Goal: Transaction & Acquisition: Obtain resource

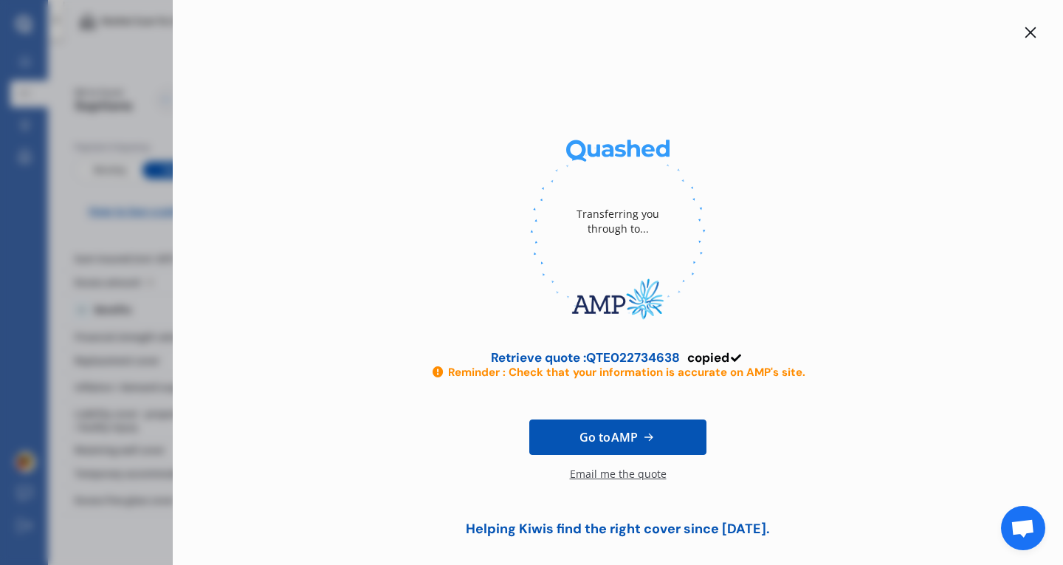
click at [1026, 40] on div at bounding box center [1031, 33] width 18 height 18
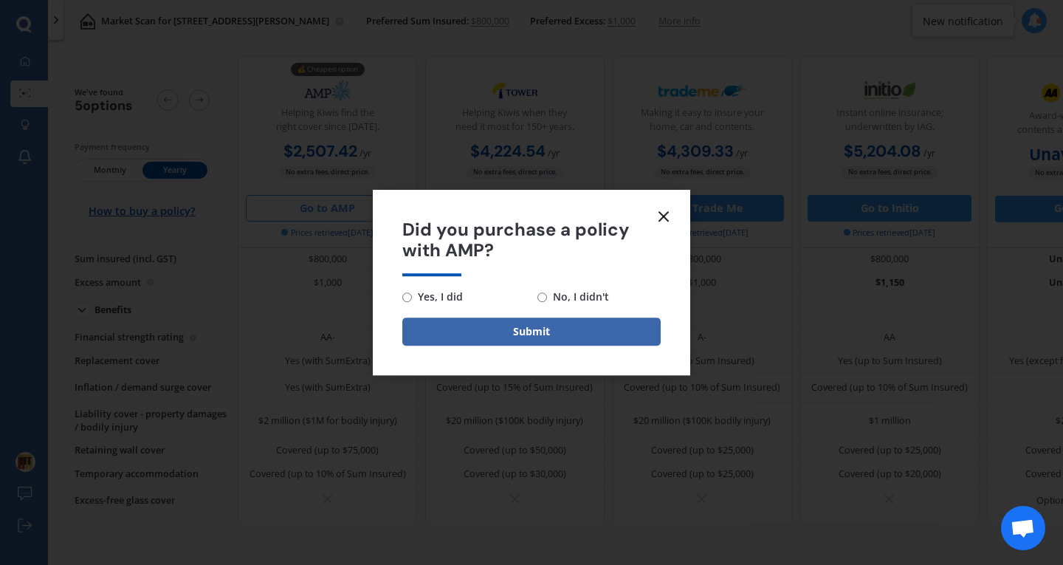
click at [671, 211] on icon at bounding box center [664, 216] width 18 height 18
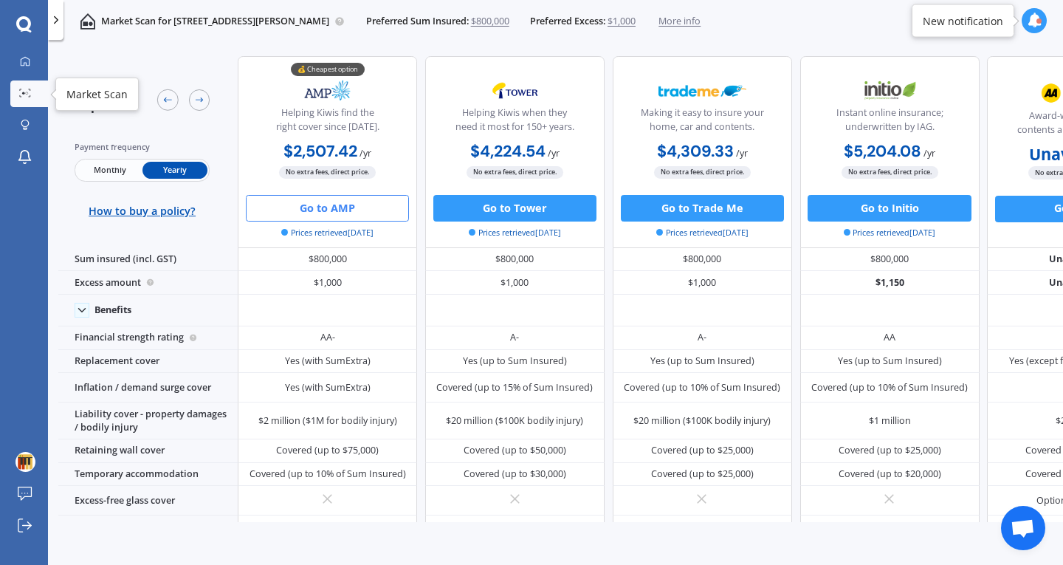
click at [27, 98] on div at bounding box center [26, 94] width 20 height 10
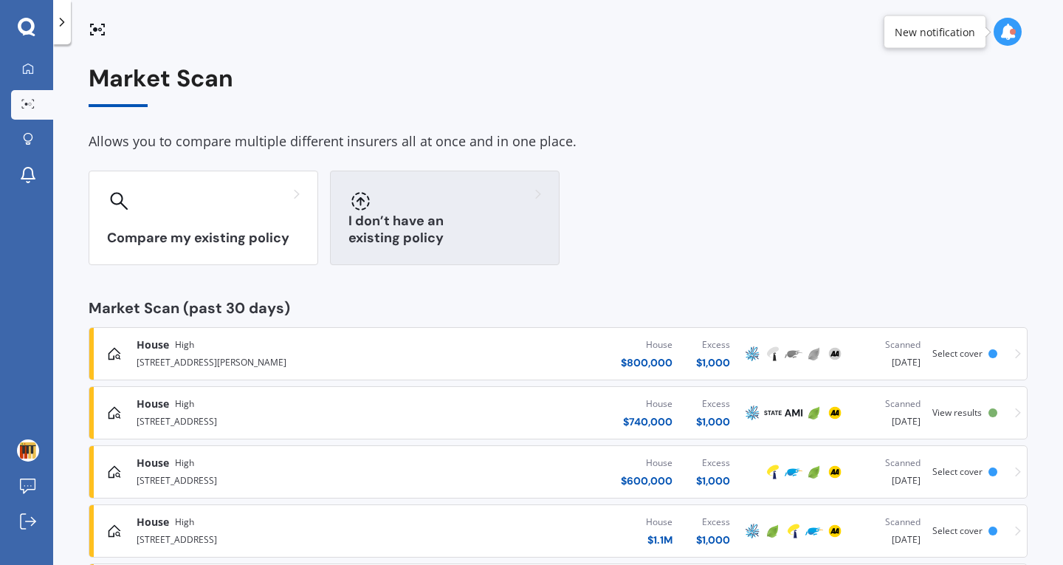
click at [387, 233] on h3 "I don’t have an existing policy" at bounding box center [445, 230] width 193 height 34
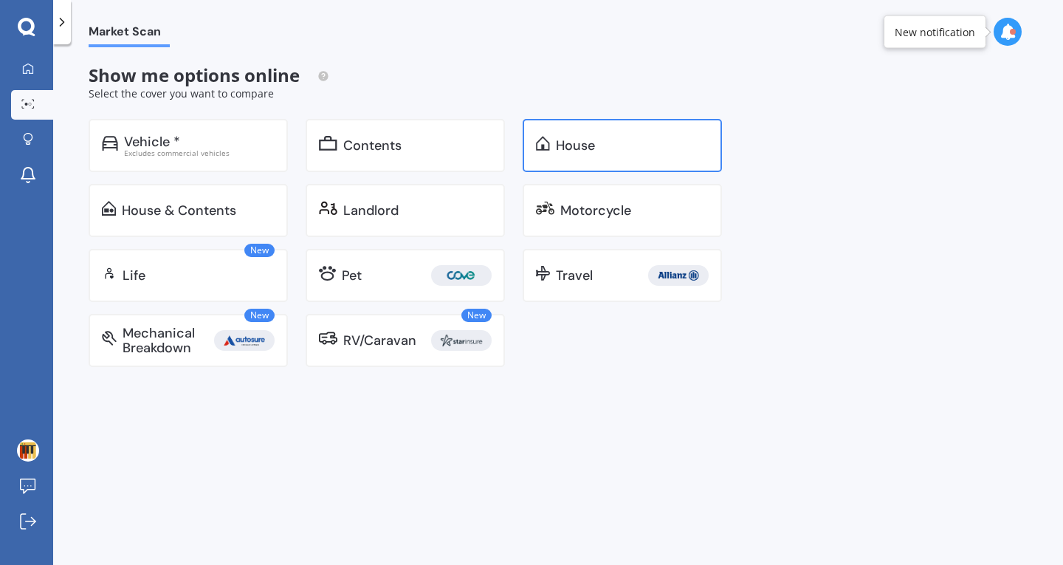
click at [569, 145] on div "House" at bounding box center [575, 145] width 39 height 15
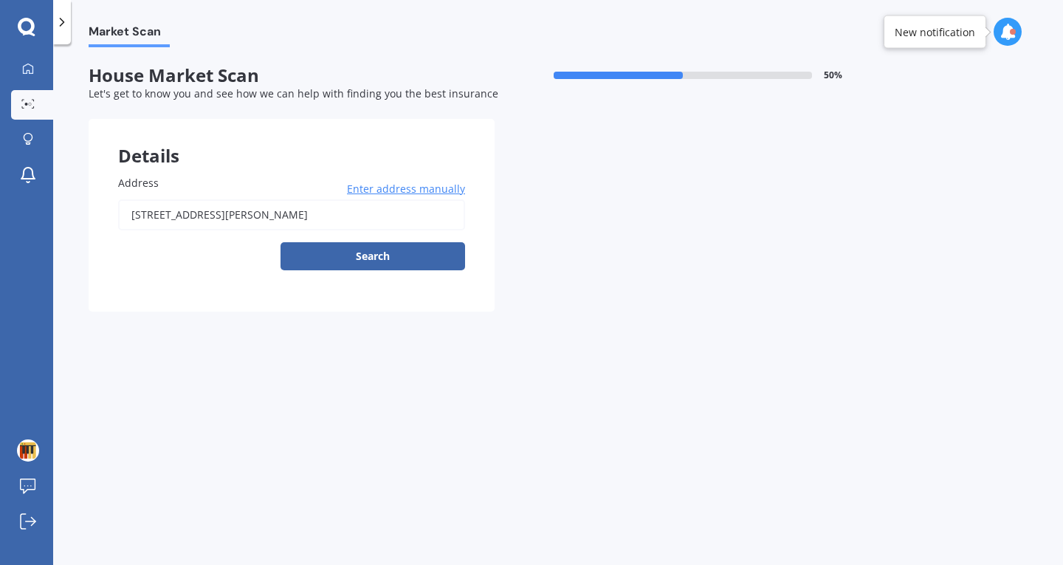
click at [309, 224] on input "[STREET_ADDRESS][PERSON_NAME]" at bounding box center [291, 214] width 347 height 31
paste input "[STREET_ADDRESS][PERSON_NAME]"
click at [419, 255] on button "Search" at bounding box center [373, 256] width 185 height 28
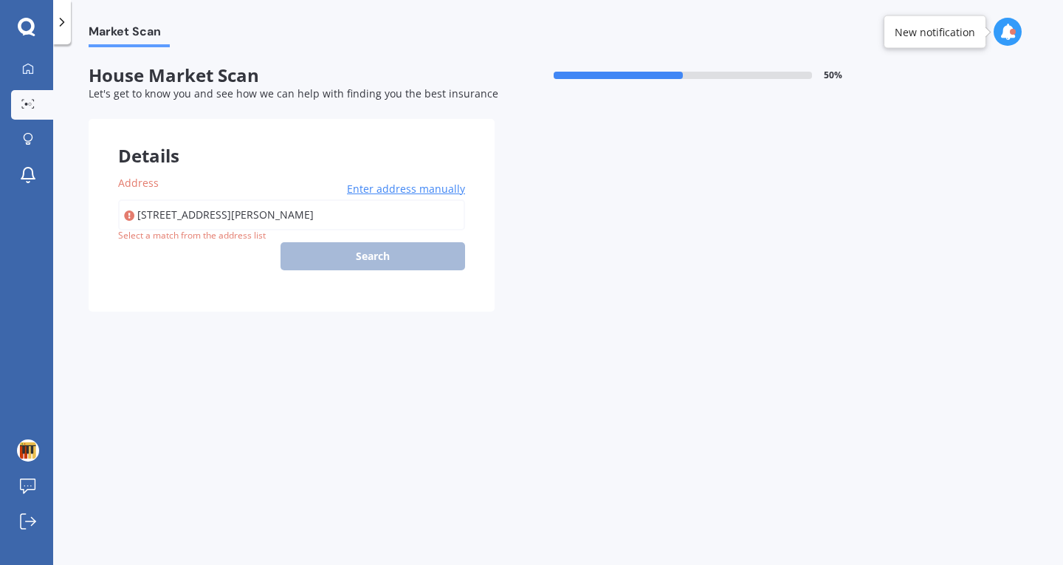
drag, startPoint x: 233, startPoint y: 220, endPoint x: 732, endPoint y: 276, distance: 501.6
click at [732, 276] on div "Details Address 11 Caroline Street, Mount Victoria, Wellington, Wellington Ente…" at bounding box center [495, 215] width 812 height 193
click at [141, 224] on input "[STREET_ADDRESS][PERSON_NAME]" at bounding box center [291, 214] width 347 height 31
click at [269, 223] on input "[STREET_ADDRESS][PERSON_NAME]" at bounding box center [291, 214] width 347 height 31
type input "1"
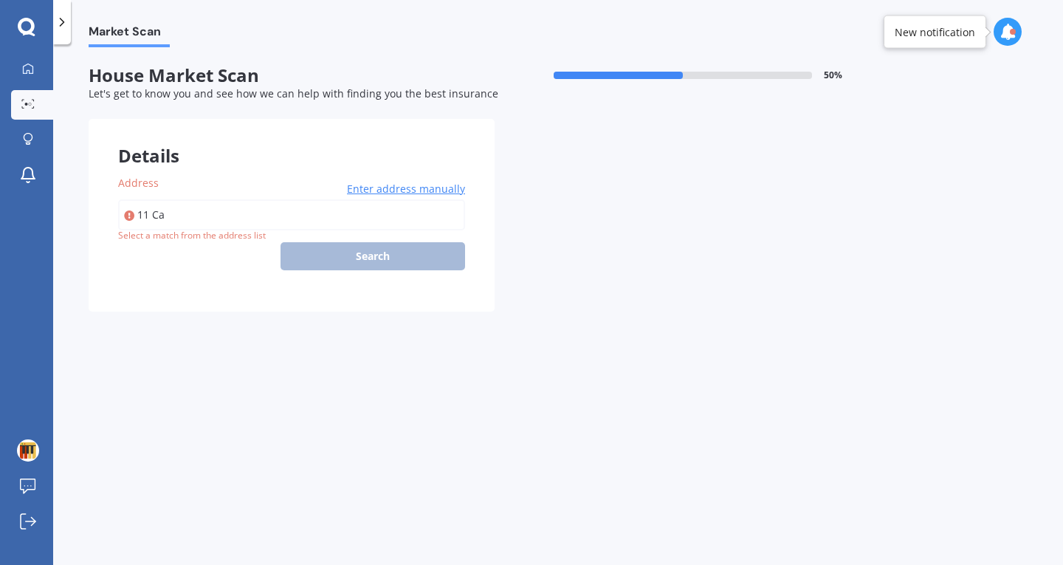
type input "11 Car"
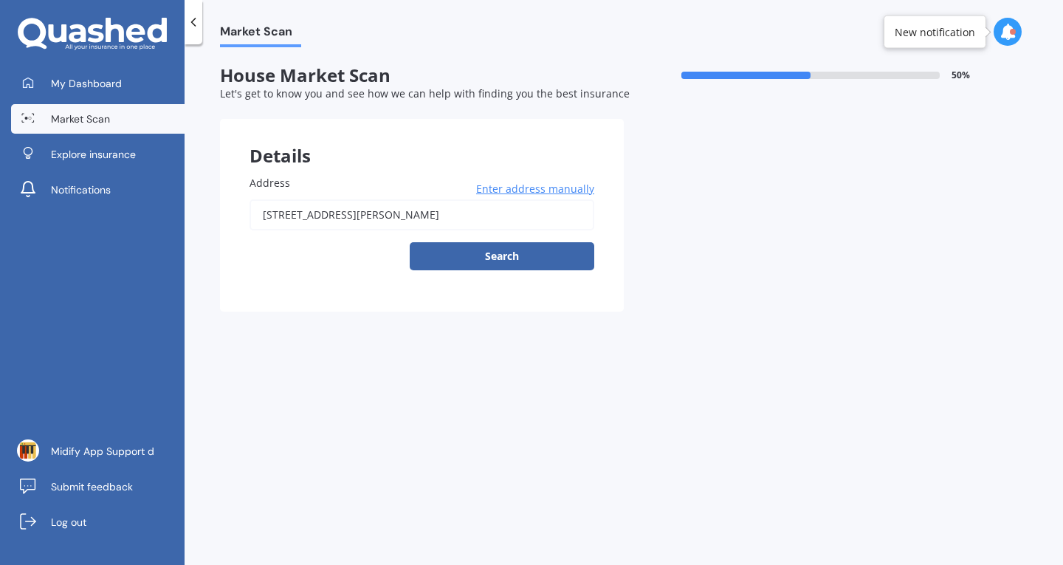
click at [451, 208] on input "[STREET_ADDRESS][PERSON_NAME]" at bounding box center [422, 214] width 345 height 31
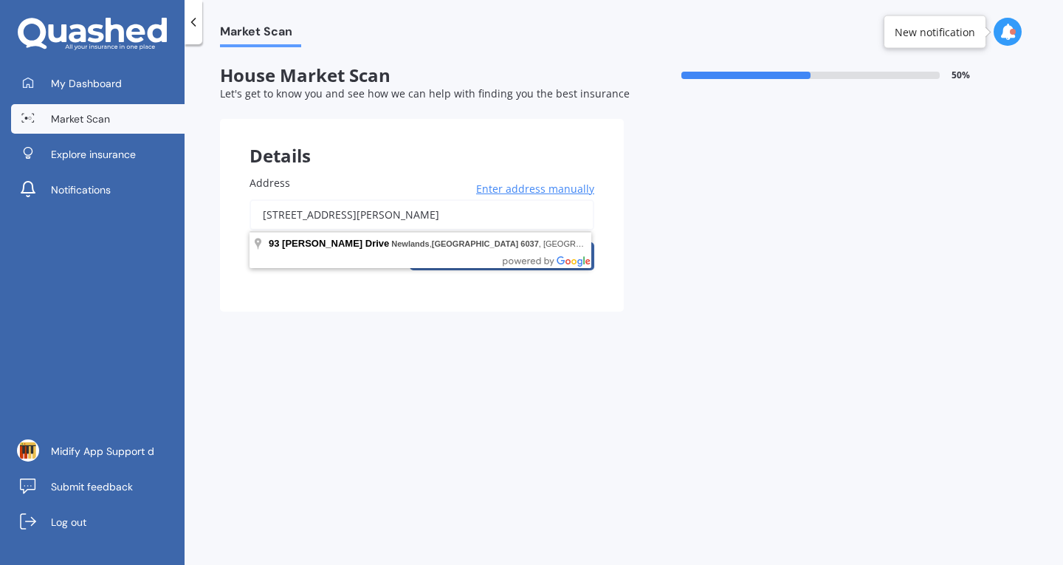
paste input "[STREET_ADDRESS][PERSON_NAME]"
drag, startPoint x: 354, startPoint y: 219, endPoint x: 750, endPoint y: 289, distance: 402.7
click at [750, 289] on div "Details Address [STREET_ADDRESS][PERSON_NAME] Enter address manually Search Pre…" at bounding box center [624, 215] width 808 height 193
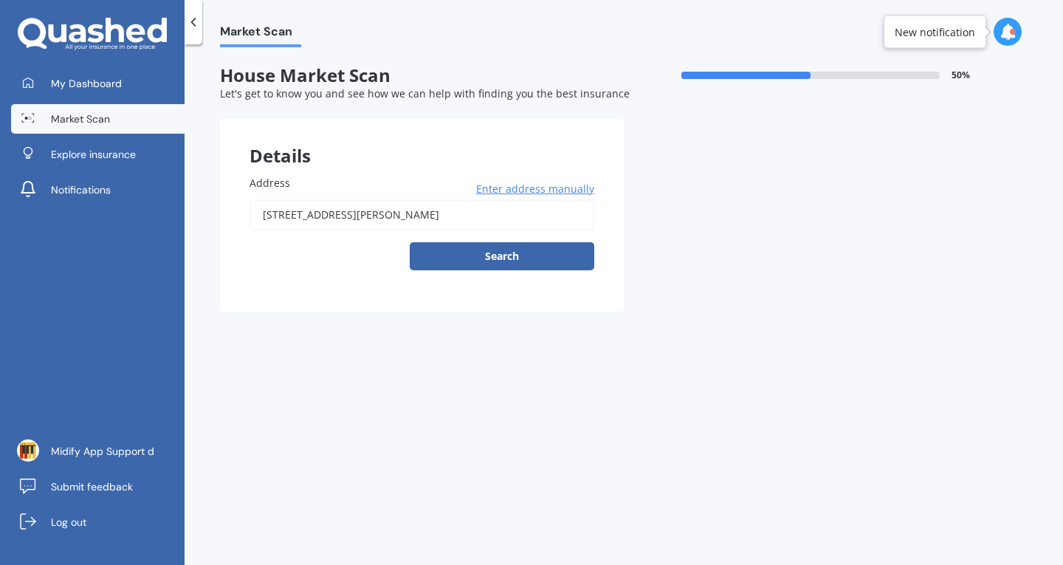
type input "[STREET_ADDRESS][PERSON_NAME]"
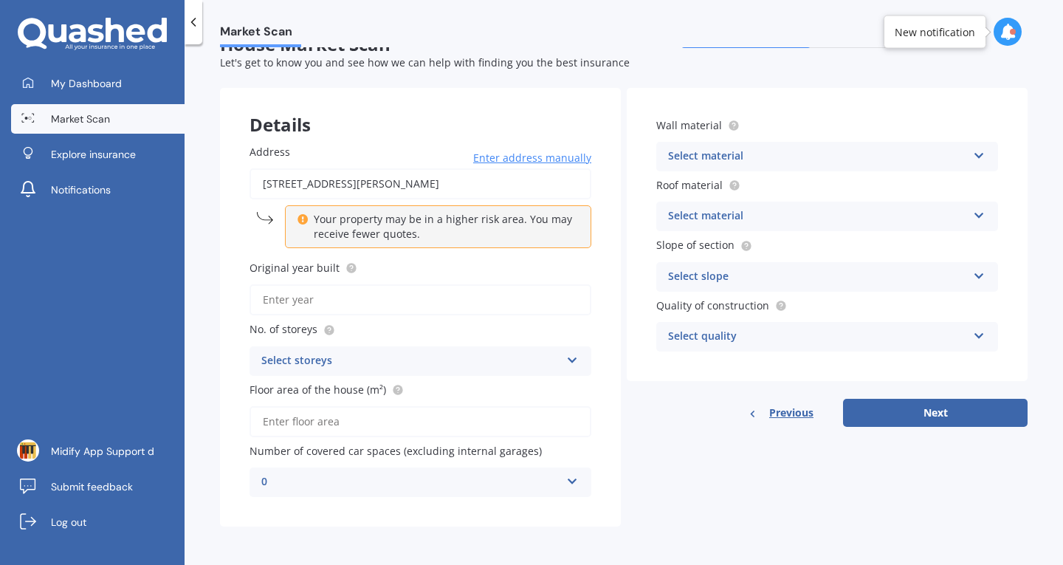
scroll to position [32, 0]
click at [470, 318] on div "Address [STREET_ADDRESS][PERSON_NAME] Enter address manually Your property may …" at bounding box center [420, 320] width 401 height 412
click at [476, 307] on input "Original year built" at bounding box center [421, 299] width 342 height 31
